Goal: Information Seeking & Learning: Check status

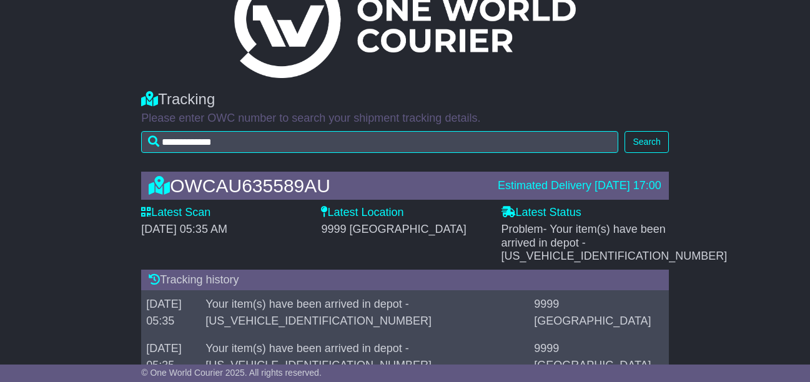
scroll to position [125, 0]
